Goal: Task Accomplishment & Management: Manage account settings

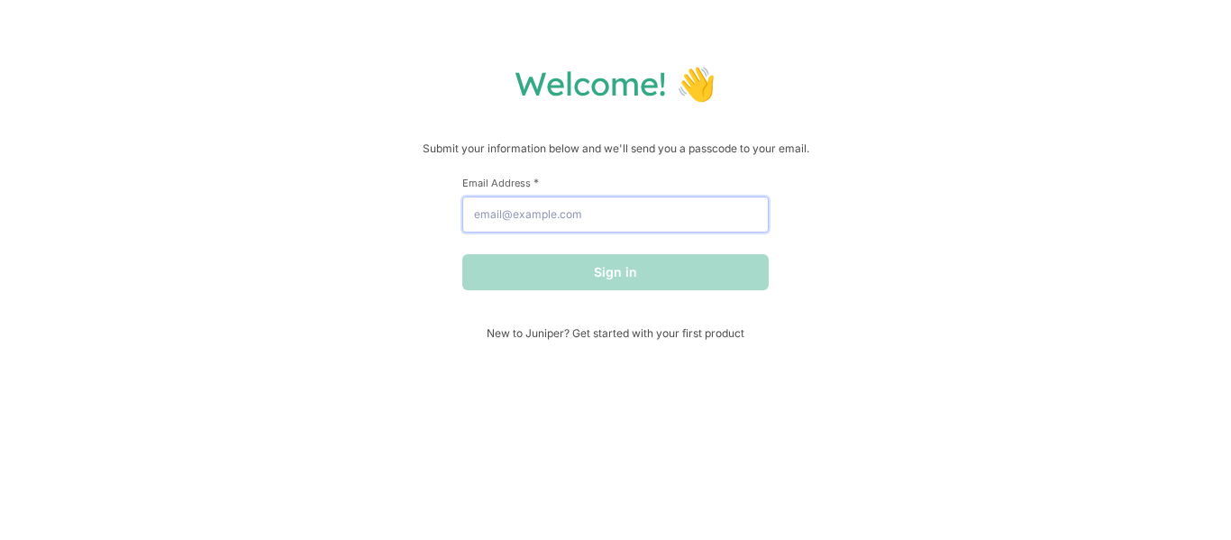
click at [474, 221] on input "Email Address *" at bounding box center [615, 215] width 307 height 36
type input "[EMAIL_ADDRESS][DOMAIN_NAME]"
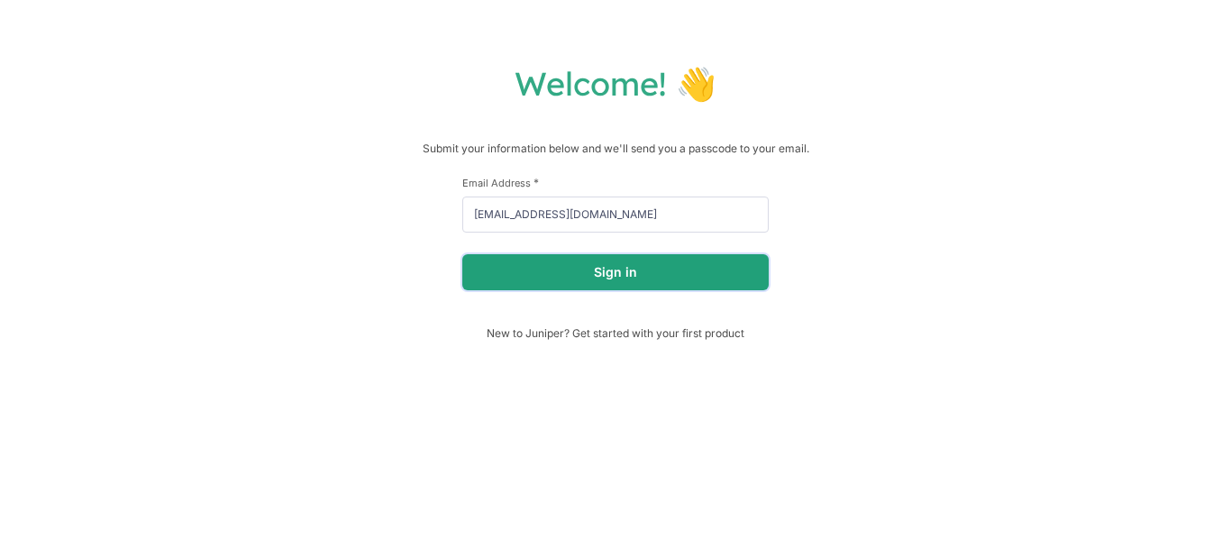
click at [536, 280] on button "Sign in" at bounding box center [615, 272] width 307 height 36
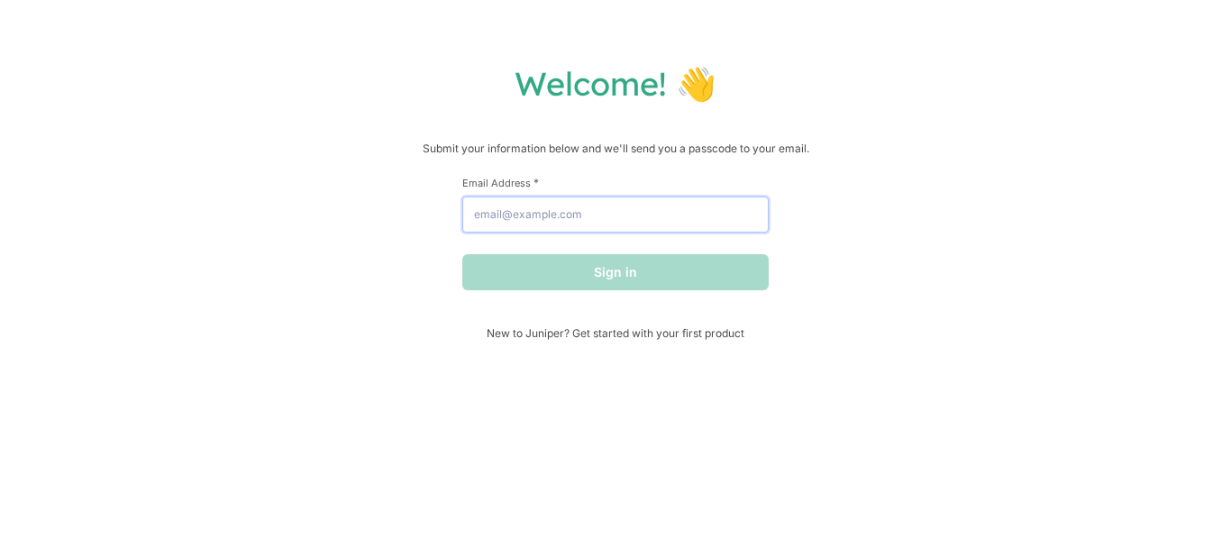
click at [482, 219] on input "Email Address *" at bounding box center [615, 215] width 307 height 36
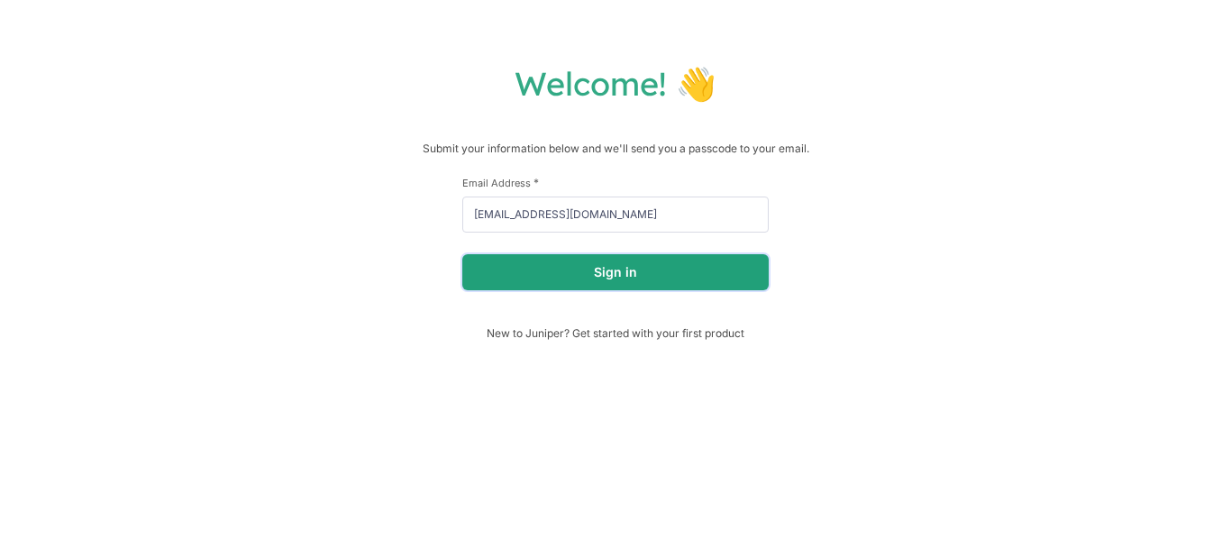
click at [626, 281] on button "Sign in" at bounding box center [615, 272] width 307 height 36
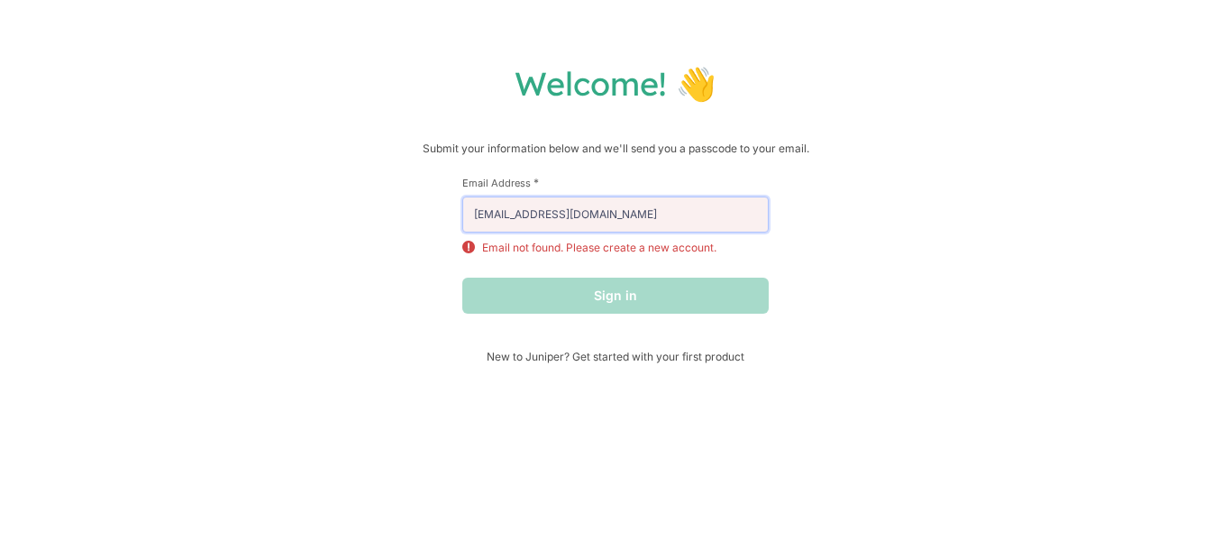
drag, startPoint x: 589, startPoint y: 216, endPoint x: 353, endPoint y: 235, distance: 236.1
click at [353, 235] on div "Welcome! 👋 Submit your information below and we'll send you a passcode to your …" at bounding box center [615, 213] width 1195 height 300
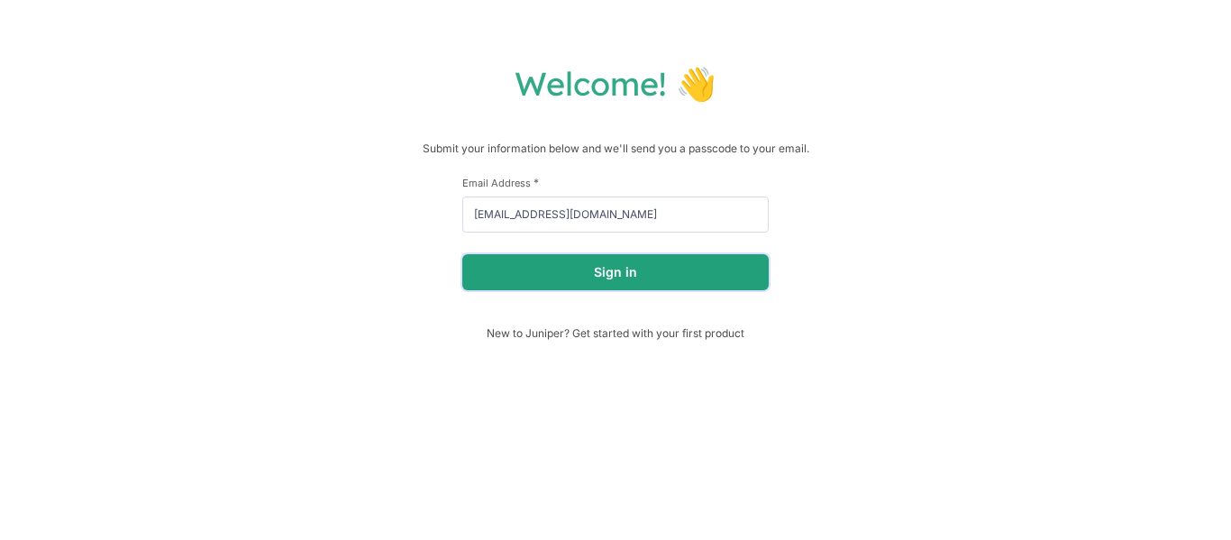
click at [605, 281] on button "Sign in" at bounding box center [615, 272] width 307 height 36
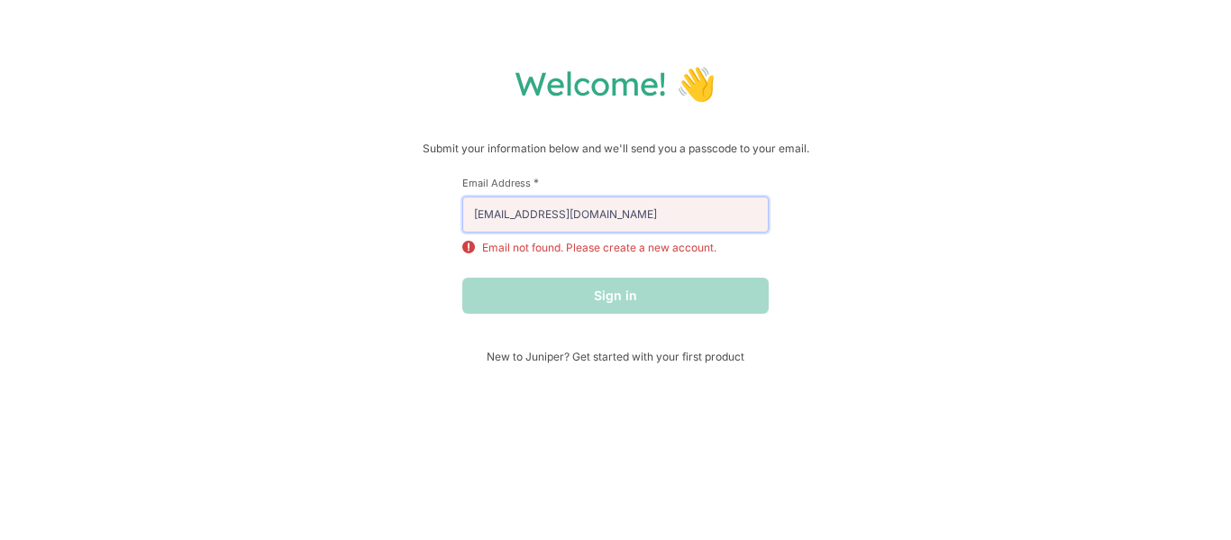
click at [628, 215] on input "[EMAIL_ADDRESS][DOMAIN_NAME]" at bounding box center [615, 215] width 307 height 36
type input "[EMAIL_ADDRESS][DOMAIN_NAME]"
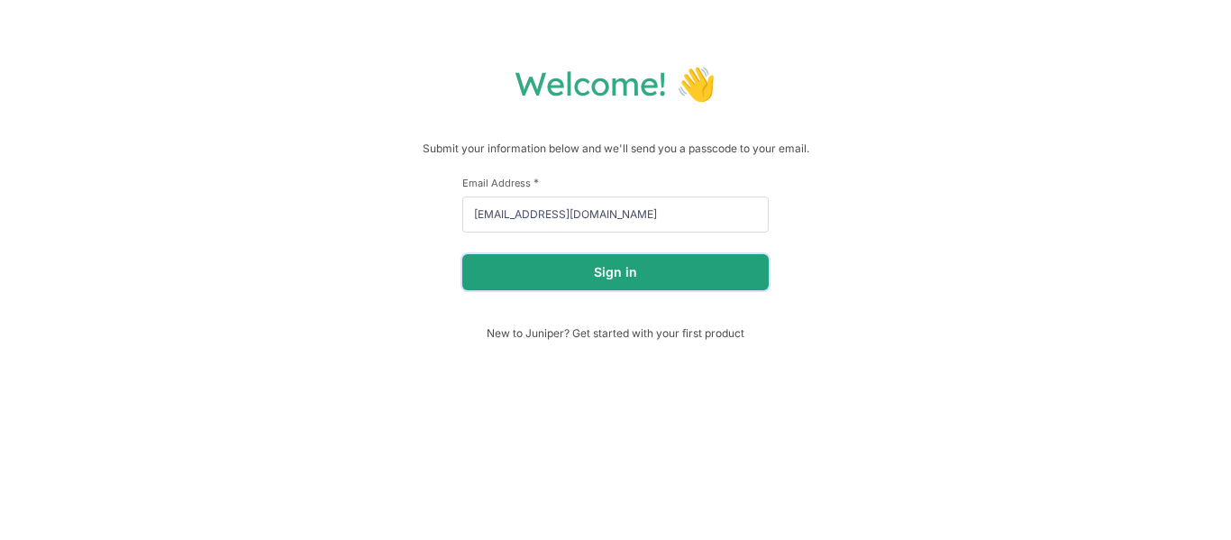
click at [630, 267] on button "Sign in" at bounding box center [615, 272] width 307 height 36
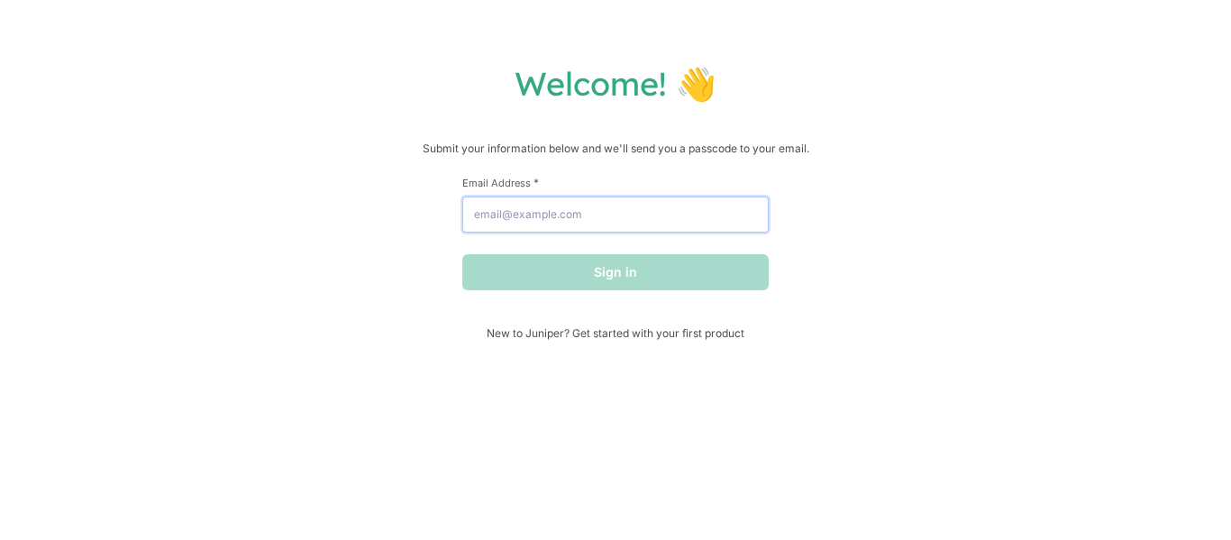
click at [467, 215] on input "Email Address *" at bounding box center [615, 215] width 307 height 36
type input "[EMAIL_ADDRESS][DOMAIN_NAME]"
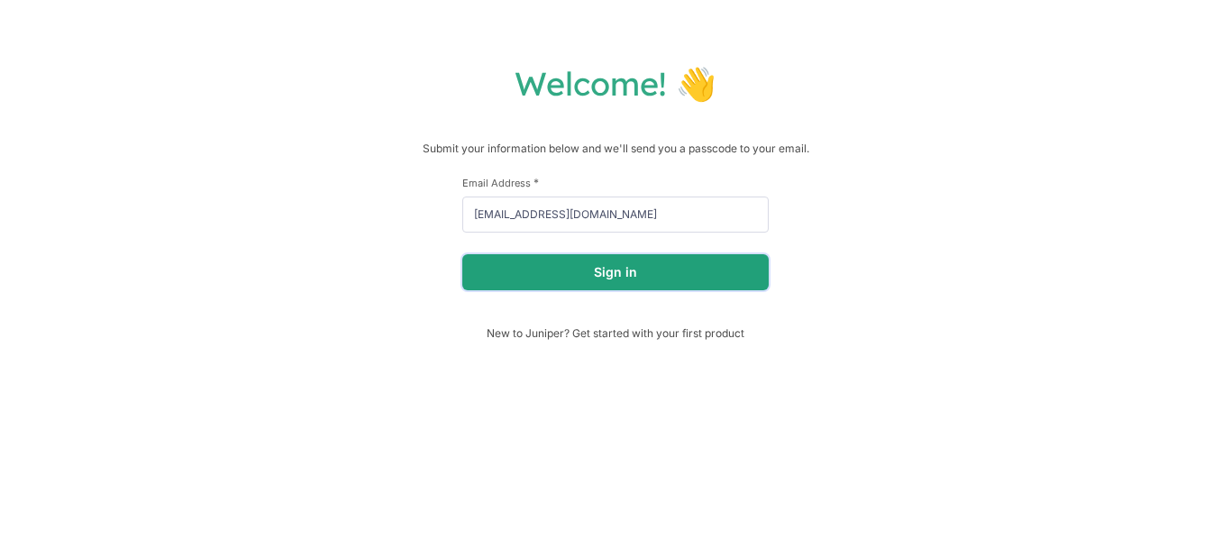
click at [603, 268] on button "Sign in" at bounding box center [615, 272] width 307 height 36
